Goal: Task Accomplishment & Management: Complete application form

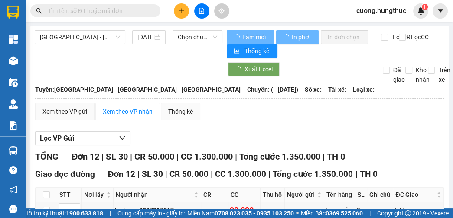
type input "[DATE]"
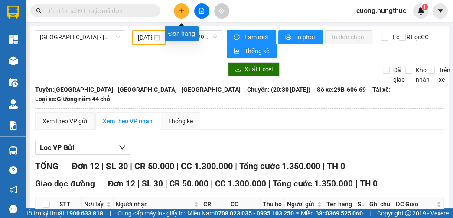
click at [182, 11] on icon "plus" at bounding box center [182, 11] width 6 height 6
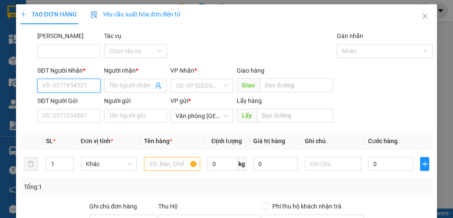
click at [87, 91] on input "SĐT Người Nhận *" at bounding box center [68, 86] width 63 height 14
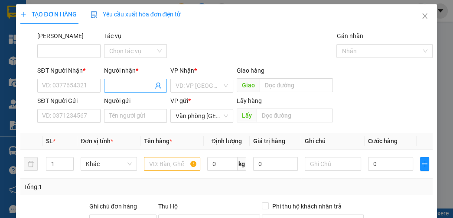
click at [132, 85] on input "Người nhận *" at bounding box center [131, 86] width 44 height 10
click at [50, 91] on input "SĐT Người Nhận *" at bounding box center [68, 86] width 63 height 14
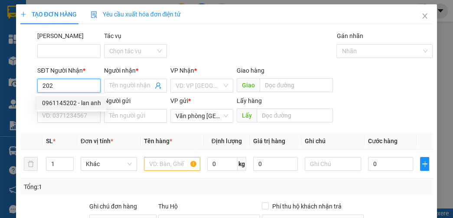
click at [91, 102] on div "0961145202 - lan anh" at bounding box center [71, 103] width 59 height 10
type input "0961145202"
type input "lan anh"
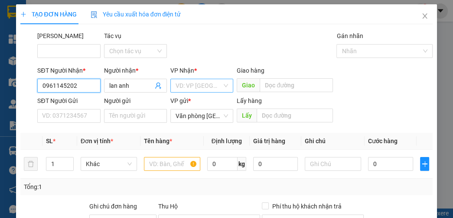
type input "0961145202"
click at [189, 82] on input "search" at bounding box center [199, 85] width 46 height 13
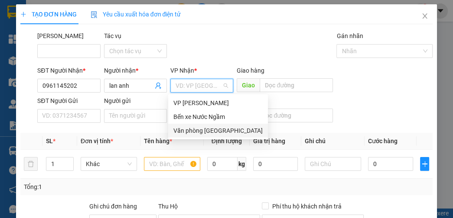
drag, startPoint x: 202, startPoint y: 131, endPoint x: 201, endPoint y: 122, distance: 8.8
click at [202, 130] on div "Văn phòng [GEOGRAPHIC_DATA]" at bounding box center [217, 131] width 89 height 10
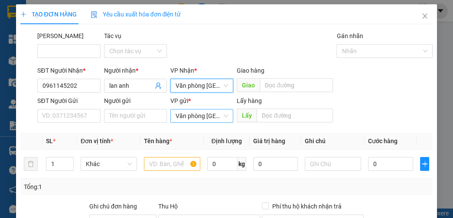
click at [199, 116] on span "Văn phòng [GEOGRAPHIC_DATA]" at bounding box center [202, 116] width 52 height 13
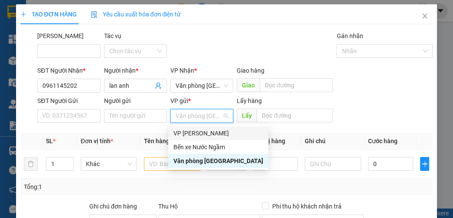
click at [199, 130] on div "VP [PERSON_NAME]" at bounding box center [218, 134] width 90 height 10
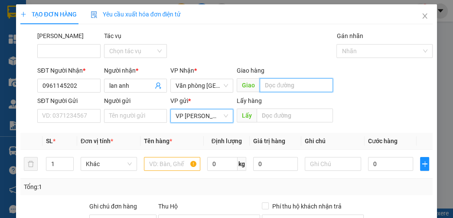
click at [267, 84] on input "text" at bounding box center [296, 85] width 73 height 14
type input "lạt"
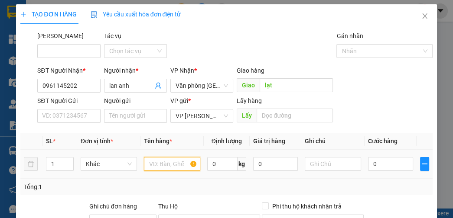
click at [171, 161] on input "text" at bounding box center [172, 164] width 56 height 14
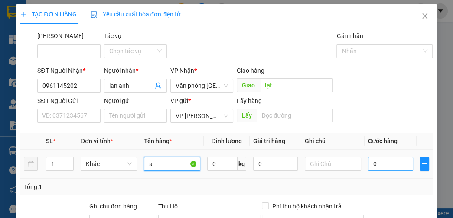
type input "a"
click at [378, 168] on input "0" at bounding box center [390, 164] width 45 height 14
click at [390, 166] on input "0" at bounding box center [390, 164] width 45 height 14
type input "05"
type input "5"
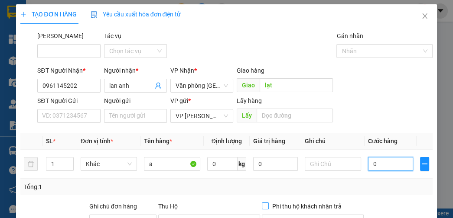
type input "5"
type input "050"
type input "50"
type input "0.500.000.000.000.000.000.000.000"
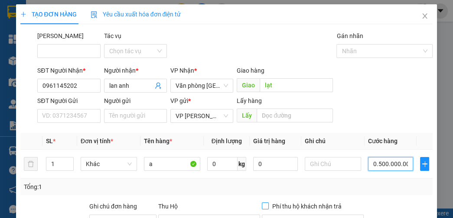
type input "5e+23"
type input "050.000.000.000.000.000.000.000"
type input "5e+22"
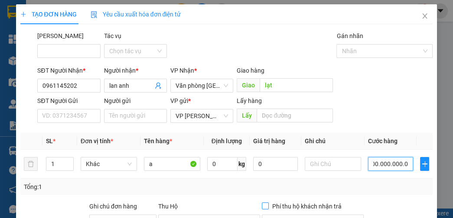
type input "05.000.000.000.000.000.000.000"
type input "5e+21"
type input "0.500.000.000.000.000.000.000"
type input "500.000.000.000.000.000.000"
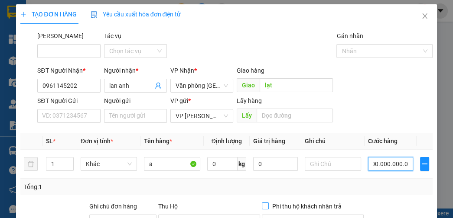
type input "500.000.000.000.000.000.000"
type input "050.000.000.000.000.000.000"
type input "50.000.000.000.000.000.000"
type input "05.000.000.000.000.000.000"
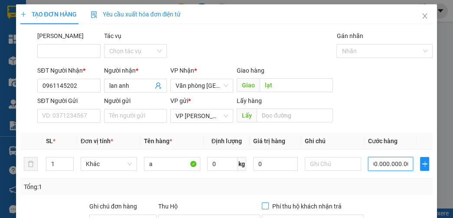
type input "5.000.000.000.000.000.000"
type input "0.500.000.000.000.000.000"
type input "500.000.000.000.000.000"
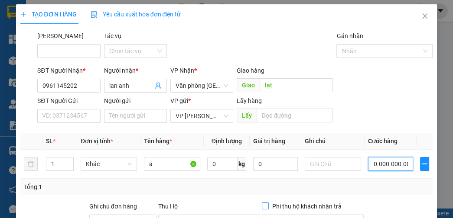
type input "050.000.000.000.000.000"
type input "50.000.000.000.000.000"
type input "05.000.000.000.000.000"
type input "5.000.000.000.000.000"
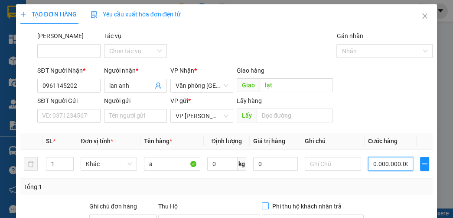
type input "5.000.000.000.000.000"
type input "0.500.000.000.000.000"
type input "500.000.000.000.000"
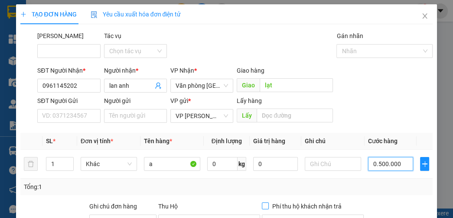
type input "050.000"
type input "50.000"
type input "05.000"
type input "5.000"
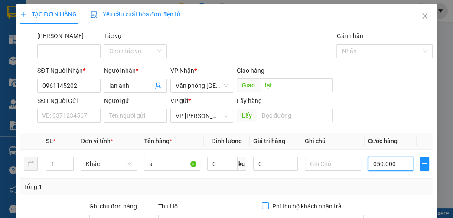
type input "5.000"
type input "0.500"
type input "500"
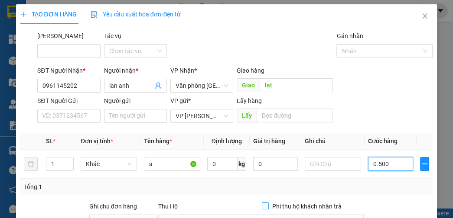
type input "05.000"
type input "5.000"
type input "050.000.000.000.000.000"
type input "50.000.000.000.000.000"
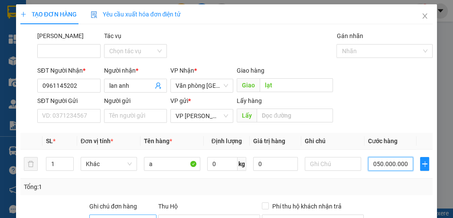
type input "50.000.000.000.000.000"
type input "0.500.000.000.000.000.000"
type input "500.000.000.000.000.000"
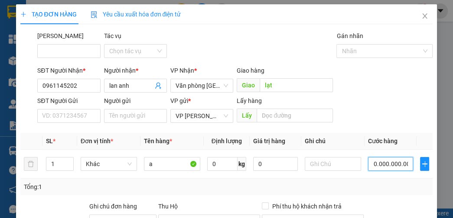
type input "050.000.000.000.000.000"
type input "50.000.000.000.000.000"
type input "05.000.000.000.000.000"
type input "5.000.000.000.000.000"
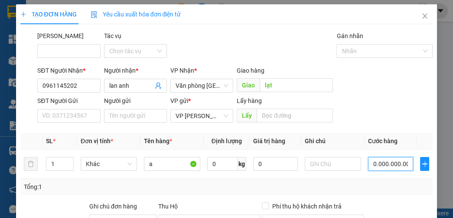
type input "5.000.000.000.000.000"
type input "0.500.000.000.000.000"
type input "500.000.000.000.000"
type input "050.000.000.000.000"
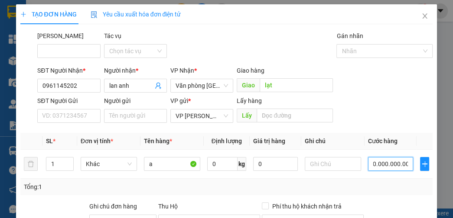
type input "50.000.000.000.000"
type input "05.000.000.000.000"
type input "5.000.000.000.000"
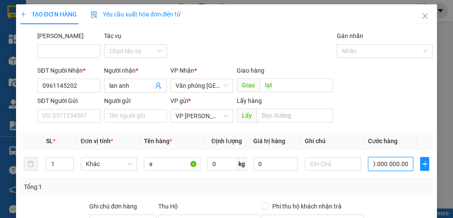
type input "0.500.000.000.000"
type input "500.000.000.000"
type input "050.000.000.000"
type input "50.000.000.000"
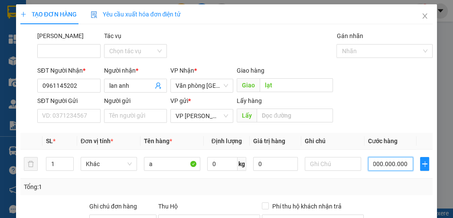
type input "50.000.000.000"
type input "05.000.000.000"
type input "5.000.000.000"
type input "0.500.000.000"
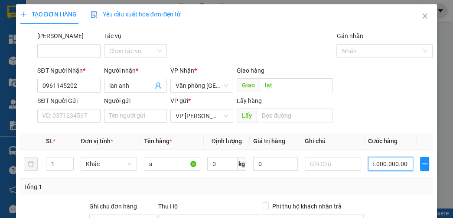
type input "500.000.000"
type input "050.000.000"
type input "50.000.000"
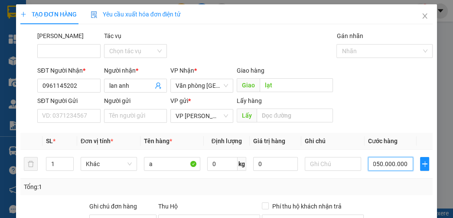
type input "50.000.000"
type input "05.000.000"
type input "5.000.000"
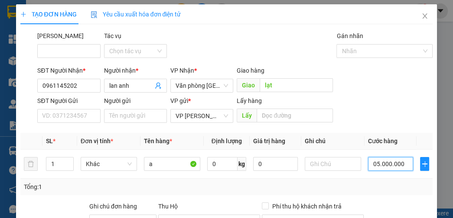
type input "0.500.000"
type input "500.000"
type input "050.000"
type input "50.000"
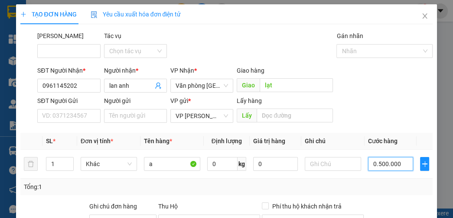
type input "50.000"
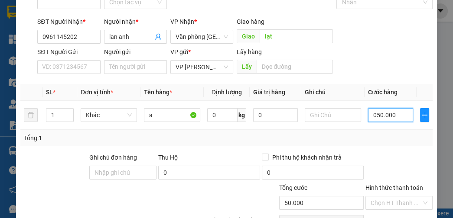
scroll to position [98, 0]
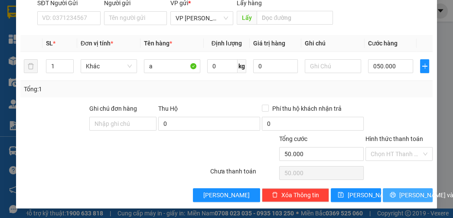
type input "50.000"
click at [408, 192] on span "[PERSON_NAME] và In" at bounding box center [429, 196] width 61 height 10
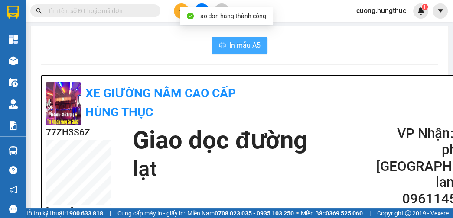
click at [239, 42] on span "In mẫu A5" at bounding box center [244, 45] width 31 height 11
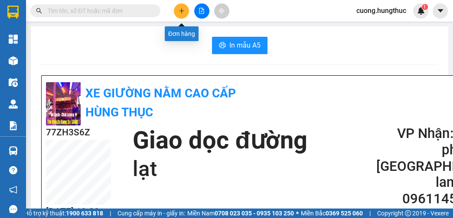
click at [182, 16] on button at bounding box center [181, 10] width 15 height 15
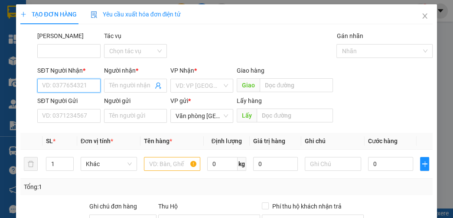
click at [78, 91] on input "SĐT Người Nhận *" at bounding box center [68, 86] width 63 height 14
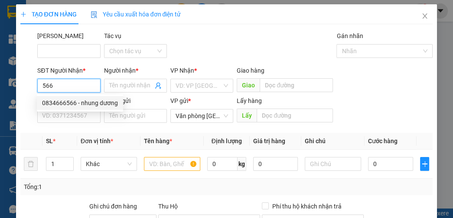
drag, startPoint x: 71, startPoint y: 101, endPoint x: 88, endPoint y: 98, distance: 17.2
click at [72, 101] on div "0834666566 - nhung dương" at bounding box center [80, 103] width 76 height 10
type input "0834666566"
type input "nhung dương"
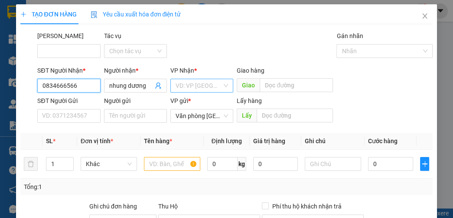
click at [227, 80] on div "VD: VP [GEOGRAPHIC_DATA]" at bounding box center [201, 86] width 63 height 14
type input "0834666566"
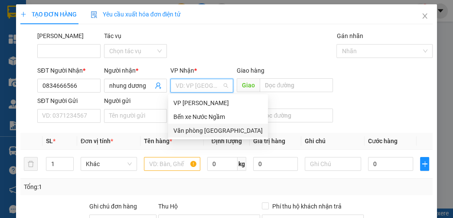
drag, startPoint x: 216, startPoint y: 135, endPoint x: 215, endPoint y: 128, distance: 7.5
click at [218, 134] on div "Văn phòng [GEOGRAPHIC_DATA]" at bounding box center [217, 131] width 89 height 10
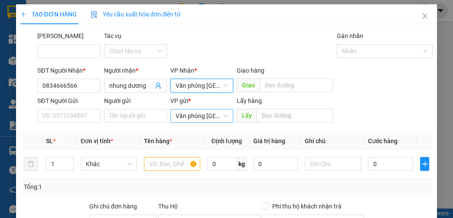
click at [210, 123] on div "VP gửi * Văn phòng [GEOGRAPHIC_DATA]" at bounding box center [201, 111] width 63 height 30
click at [210, 121] on span "Văn phòng [GEOGRAPHIC_DATA]" at bounding box center [202, 116] width 52 height 13
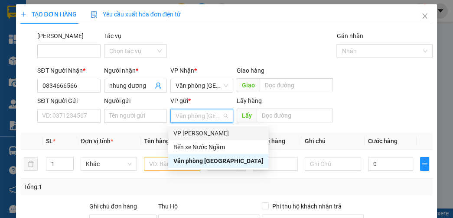
click at [204, 140] on div "VP [PERSON_NAME]" at bounding box center [218, 134] width 100 height 14
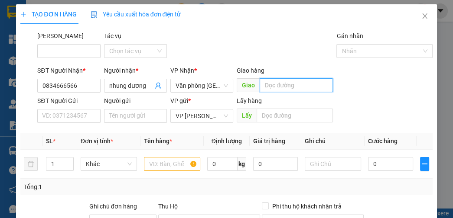
click at [272, 85] on input "text" at bounding box center [296, 85] width 73 height 14
type input ";lạt"
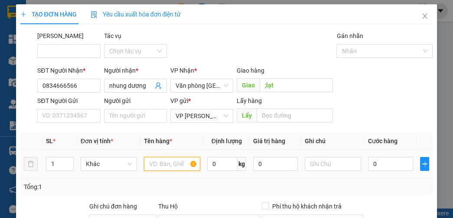
click at [177, 170] on input "text" at bounding box center [172, 164] width 56 height 14
type input "a"
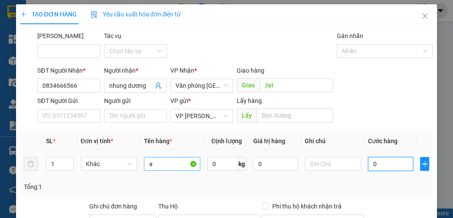
type input "07"
type input "7"
type input "0.777.777.777.777"
type input "777.777.777.777"
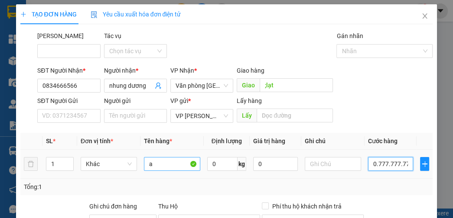
type input "777.777.777.777"
type input "077.777.777.777"
type input "[PHONE_NUMBER]"
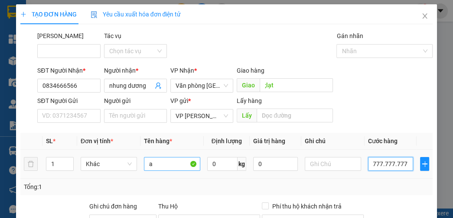
scroll to position [0, 9]
type input "0"
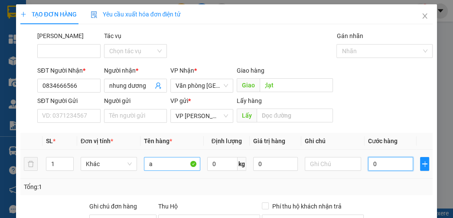
type input "07"
type input "7"
type input "070"
type input "70"
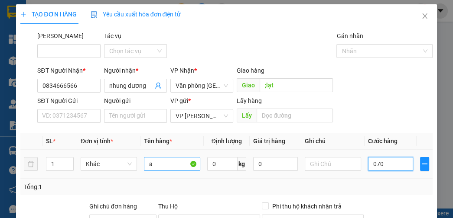
type input "70"
type input "0.700"
type input "700"
type input "07.000"
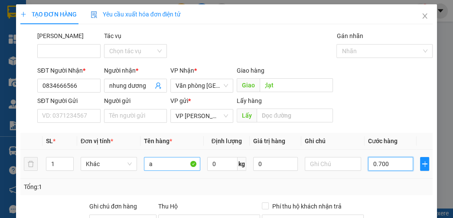
type input "7.000"
type input "070.000"
type input "70.000"
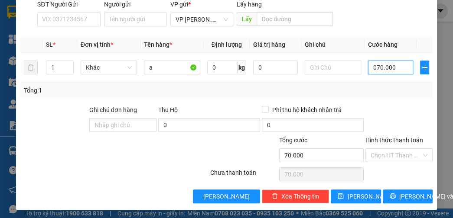
scroll to position [98, 0]
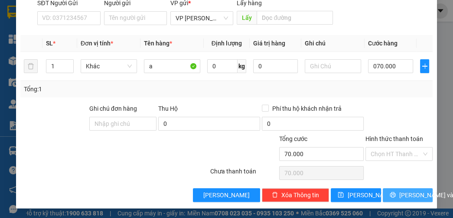
type input "70.000"
click at [399, 198] on span "[PERSON_NAME] và In" at bounding box center [429, 196] width 61 height 10
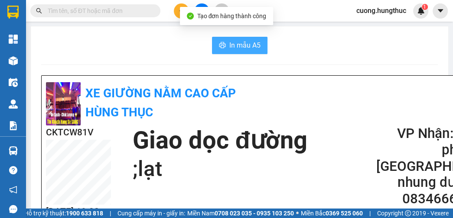
click at [229, 42] on span "In mẫu A5" at bounding box center [244, 45] width 31 height 11
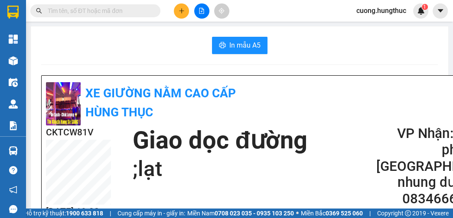
click at [180, 9] on icon "plus" at bounding box center [182, 11] width 6 height 6
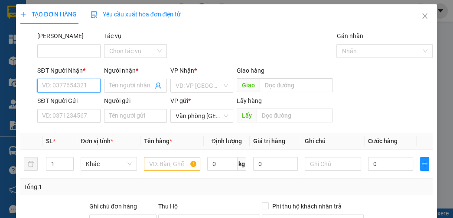
click at [79, 87] on input "SĐT Người Nhận *" at bounding box center [68, 86] width 63 height 14
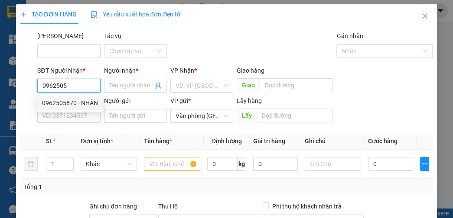
click at [71, 107] on div "0962505870 - NHÂN" at bounding box center [70, 103] width 56 height 10
type input "0962505870"
type input "NHÂN"
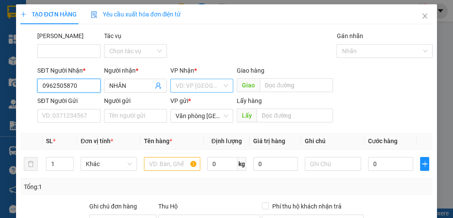
type input "0962505870"
click at [187, 89] on input "search" at bounding box center [199, 85] width 46 height 13
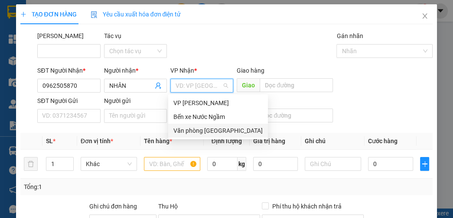
click at [205, 132] on div "Văn phòng [GEOGRAPHIC_DATA]" at bounding box center [217, 131] width 89 height 10
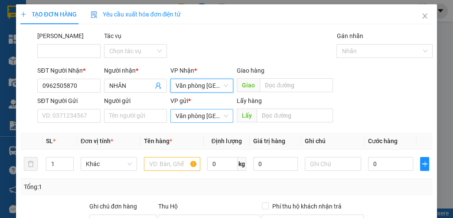
click at [198, 120] on span "Văn phòng [GEOGRAPHIC_DATA]" at bounding box center [202, 116] width 52 height 13
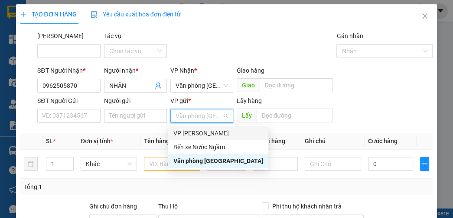
click at [194, 132] on div "VP [PERSON_NAME]" at bounding box center [218, 134] width 90 height 10
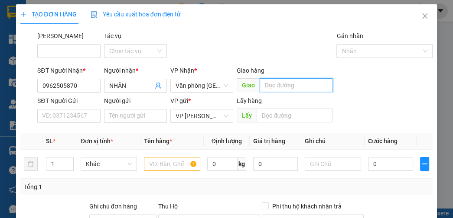
click at [266, 83] on input "text" at bounding box center [296, 85] width 73 height 14
type input "d"
type input "đồng văn"
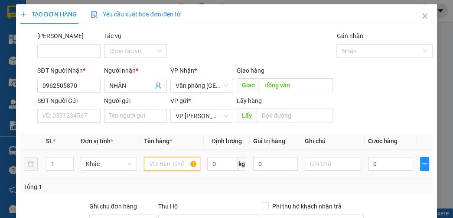
click at [162, 161] on input "text" at bounding box center [172, 164] width 56 height 14
type input "a"
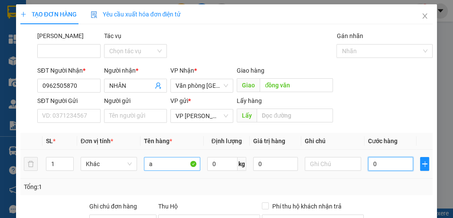
type input "5"
type input "50"
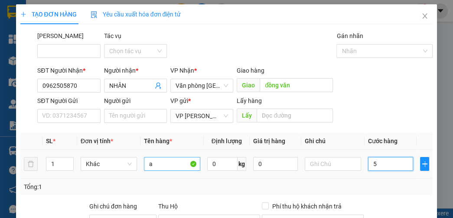
type input "50"
type input "50.000.000.000.000.000.000"
type input "5.000.000.000.000.000.000.000.000.000.000.000.000.000.000.000.000.000"
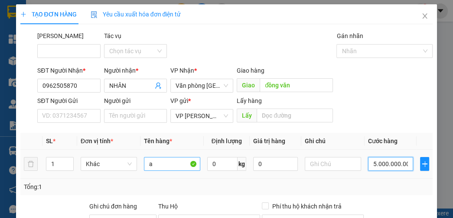
type input "5e+51"
type input "500.000.000.000.000.000.000.000.000.000.000.000.000.000.000.000.000"
type input "5e+50"
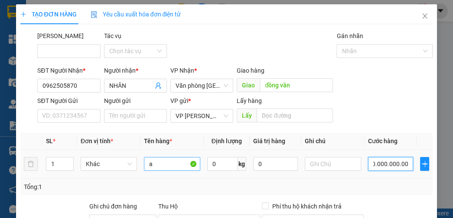
type input "50.000.000.000.000.000.000.000.000.000.000.000.000.000.000.000.000"
type input "5e+49"
type input "5.000.000.000.000.000.000.000.000.000.000.000.000.000.000.000.000"
type input "5e+48"
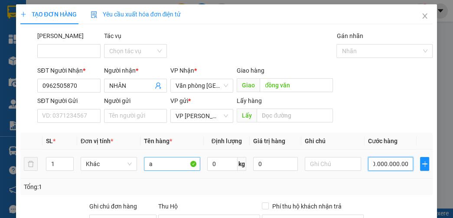
type input "5e+48"
type input "500.000.000.000.000.000.000.000.000.000.000.000.000.000.000.000"
type input "5e+47"
type input "50.000.000.000.000.000.000.000.000.000.000.000.000.000.000.000"
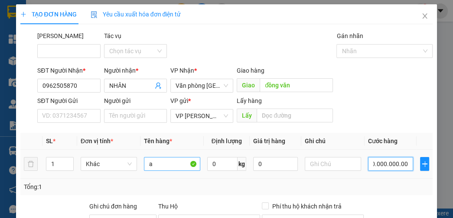
type input "5e+46"
type input "5.000.000.000.000.000.000.000.000.000.000.000.000.000.000.000"
type input "5e+45"
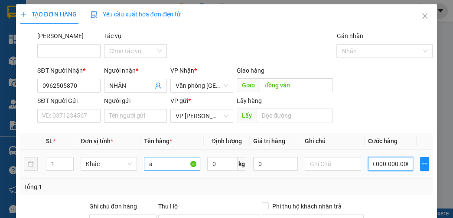
type input "500.000.000.000.000.000.000.000.000.000.000.000.000.000.000"
type input "5e+44"
type input "50.000.000.000.000.000.000.000.000.000.000.000.000.000.000"
type input "5e+43"
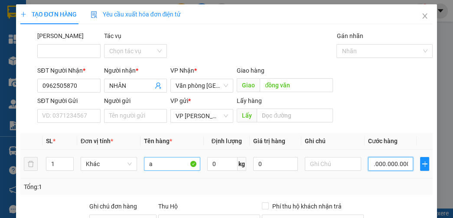
type input "5e+43"
type input "5.000.000.000.000.000.000.000.000.000.000.000.000.000.000"
type input "5e+42"
type input "500.000.000.000.000.000.000.000.000.000.000.000.000.000"
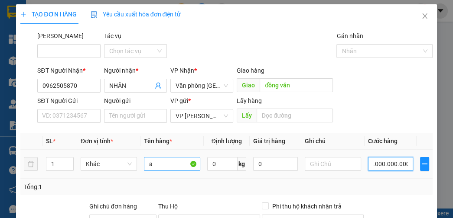
type input "5e+41"
type input "50.000.000.000.000.000.000.000.000.000.000.000.000.000"
type input "5e+40"
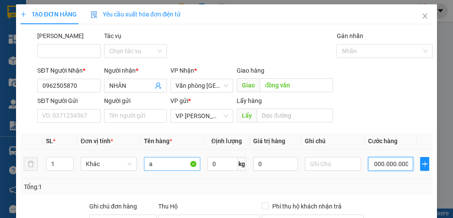
type input "5.000.000.000.000.000.000.000.000.000.000.000.000.000"
type input "5e+39"
type input "500.000.000.000.000.000.000.000.000.000.000.000.000"
type input "5e+38"
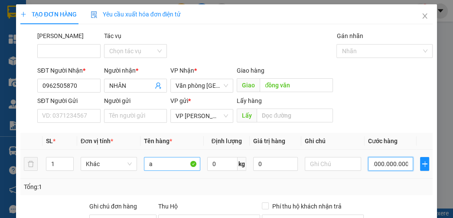
type input "5e+38"
type input "50.000.000.000.000.000.000.000.000.000.000.000.000"
type input "5e+37"
type input "5.000.000.000.000.000.000.000.000.000.000.000.000"
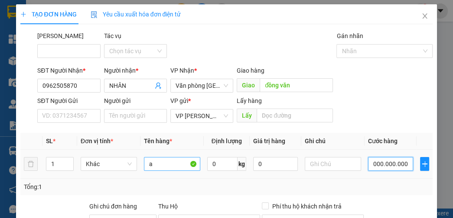
type input "5e+36"
type input "500.000.000.000.000.000.000.000.000.000.000.000"
type input "5e+35"
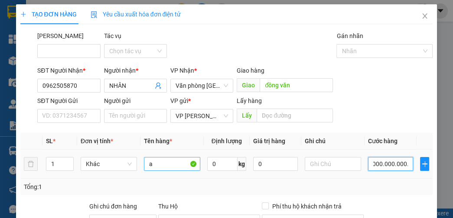
type input "50.000.000.000.000.000.000.000.000.000.000.000"
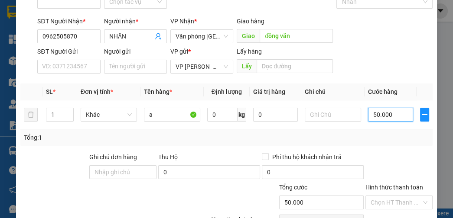
scroll to position [98, 0]
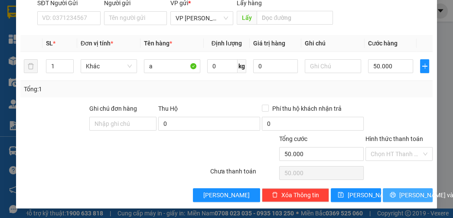
click at [391, 192] on icon "printer" at bounding box center [393, 195] width 6 height 6
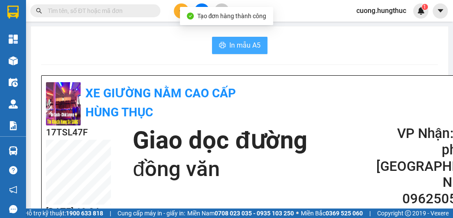
click at [231, 51] on button "In mẫu A5" at bounding box center [239, 45] width 55 height 17
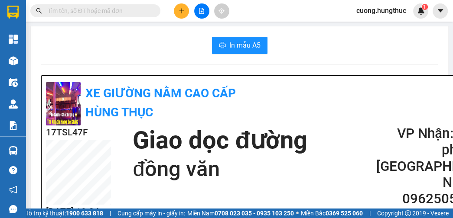
click at [179, 15] on button at bounding box center [181, 10] width 15 height 15
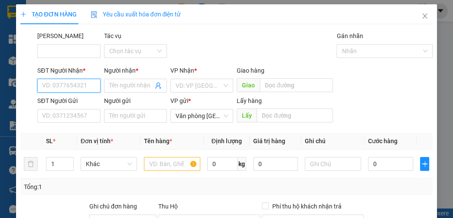
click at [55, 85] on input "SĐT Người Nhận *" at bounding box center [68, 86] width 63 height 14
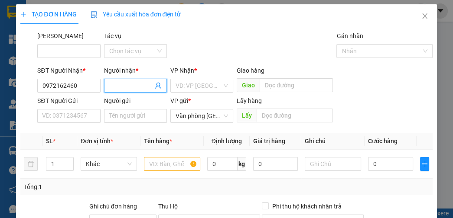
click at [124, 87] on input "Người nhận *" at bounding box center [131, 86] width 44 height 10
click at [202, 90] on input "search" at bounding box center [199, 85] width 46 height 13
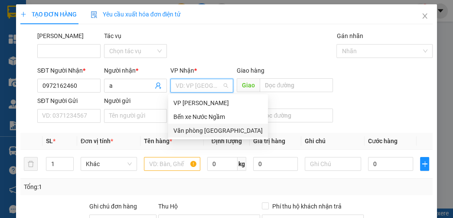
click at [203, 128] on div "Văn phòng [GEOGRAPHIC_DATA]" at bounding box center [217, 131] width 89 height 10
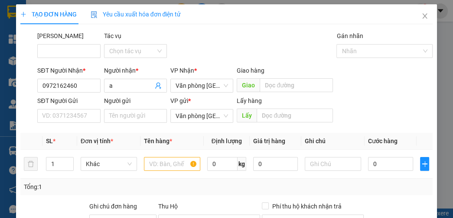
click at [203, 123] on div "VP gửi * Văn phòng [GEOGRAPHIC_DATA]" at bounding box center [201, 111] width 63 height 30
click at [202, 118] on span "Văn phòng [GEOGRAPHIC_DATA]" at bounding box center [202, 116] width 52 height 13
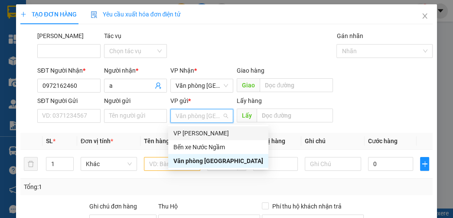
click at [199, 130] on div "VP [PERSON_NAME]" at bounding box center [218, 134] width 90 height 10
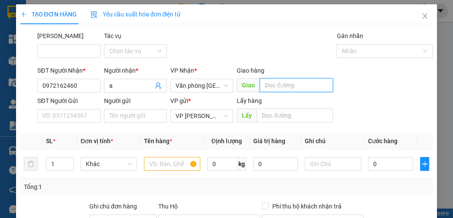
click at [265, 88] on input "text" at bounding box center [296, 85] width 73 height 14
click at [165, 175] on td at bounding box center [171, 164] width 63 height 29
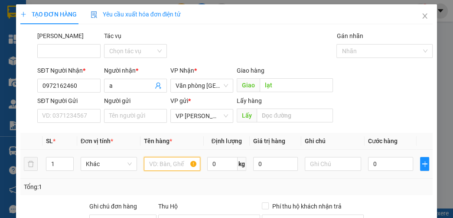
click at [164, 162] on input "text" at bounding box center [172, 164] width 56 height 14
click at [162, 168] on input "text" at bounding box center [172, 164] width 56 height 14
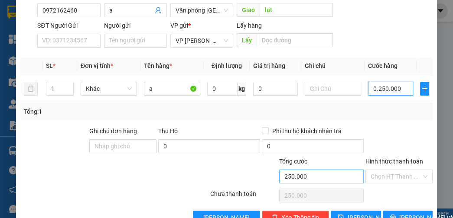
scroll to position [98, 0]
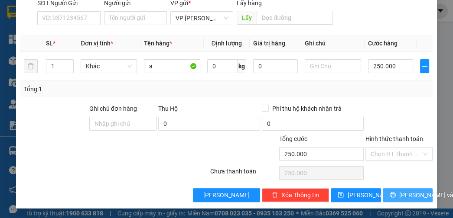
click at [408, 196] on span "[PERSON_NAME] và In" at bounding box center [429, 196] width 61 height 10
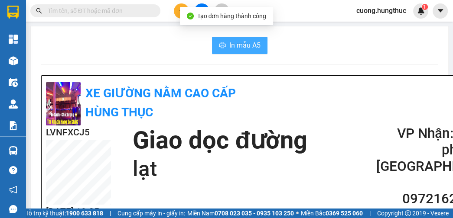
click at [239, 42] on span "In mẫu A5" at bounding box center [244, 45] width 31 height 11
